Goal: Task Accomplishment & Management: Use online tool/utility

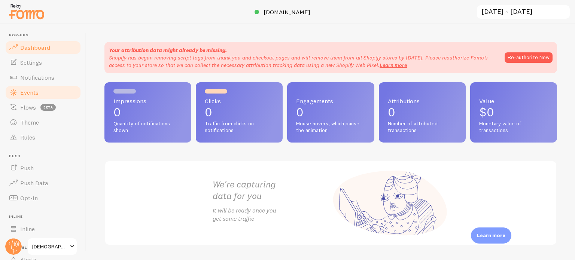
click at [27, 91] on span "Events" at bounding box center [29, 92] width 18 height 7
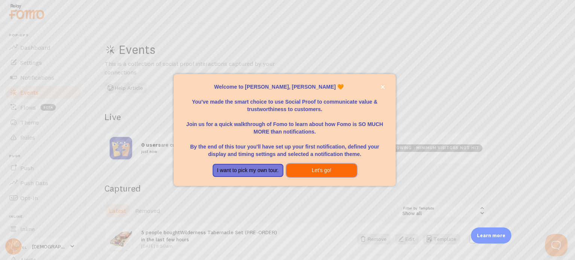
click at [304, 170] on button "Let's go!" at bounding box center [321, 170] width 71 height 13
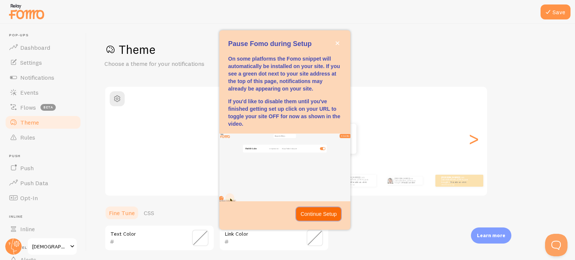
click at [321, 211] on p "Continue Setup" at bounding box center [319, 213] width 36 height 7
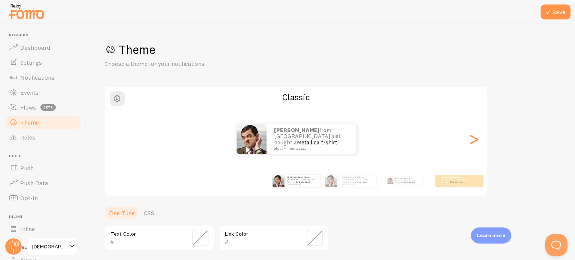
click at [321, 211] on ul "Fine Tune CSS" at bounding box center [216, 212] width 225 height 15
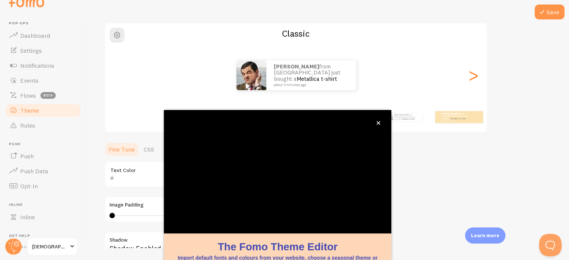
scroll to position [70, 0]
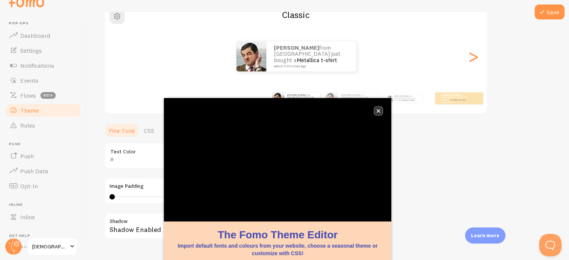
click at [381, 112] on button "close," at bounding box center [379, 111] width 8 height 8
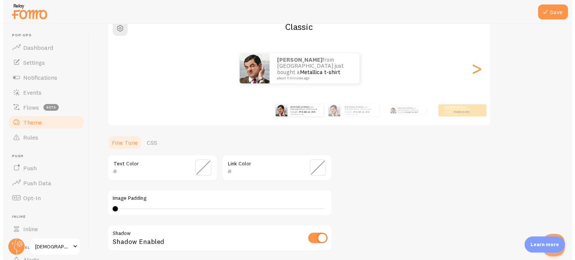
scroll to position [0, 0]
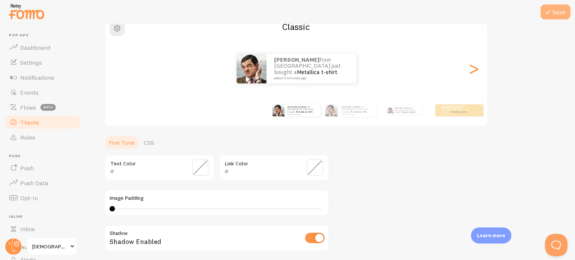
click at [558, 13] on button "Save" at bounding box center [555, 11] width 30 height 15
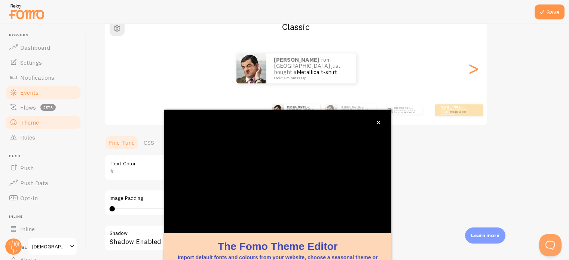
click at [30, 91] on span "Events" at bounding box center [29, 92] width 18 height 7
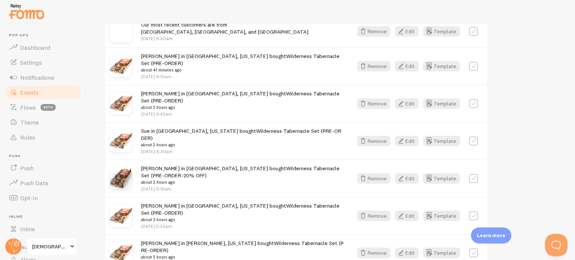
scroll to position [297, 0]
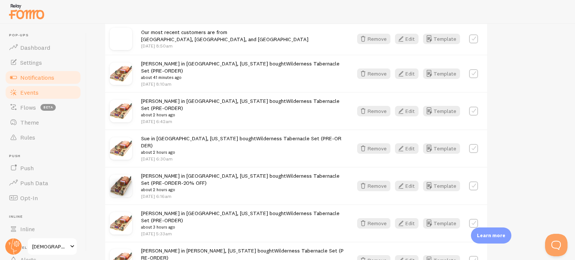
click at [42, 74] on span "Notifications" at bounding box center [37, 77] width 34 height 7
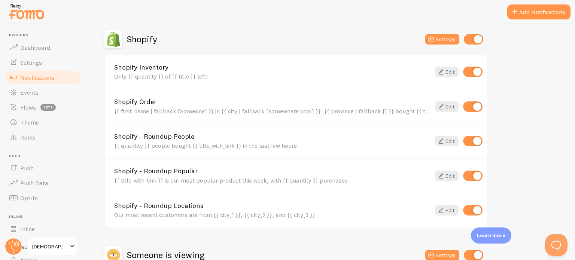
scroll to position [261, 0]
click at [473, 71] on input "checkbox" at bounding box center [472, 72] width 19 height 10
checkbox input "false"
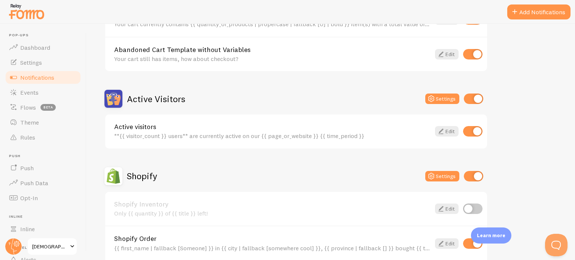
scroll to position [341, 0]
